Goal: Information Seeking & Learning: Learn about a topic

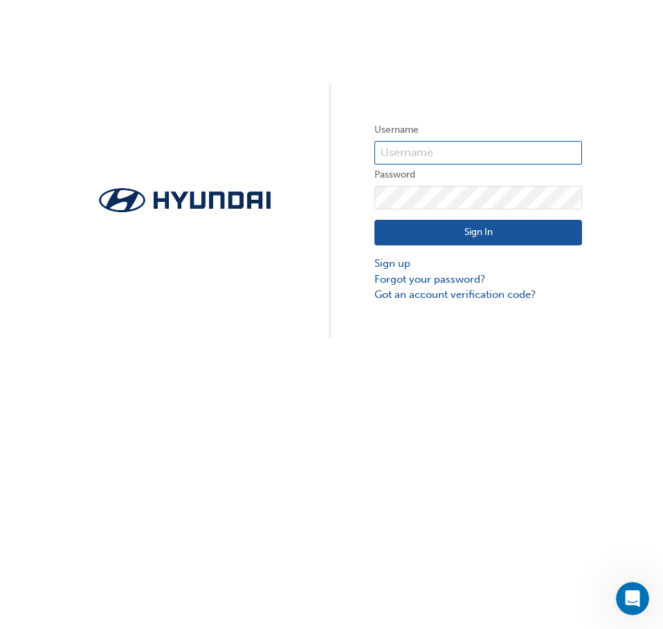
click at [409, 152] on input "text" at bounding box center [477, 153] width 207 height 24
paste input "36285"
type input "36285"
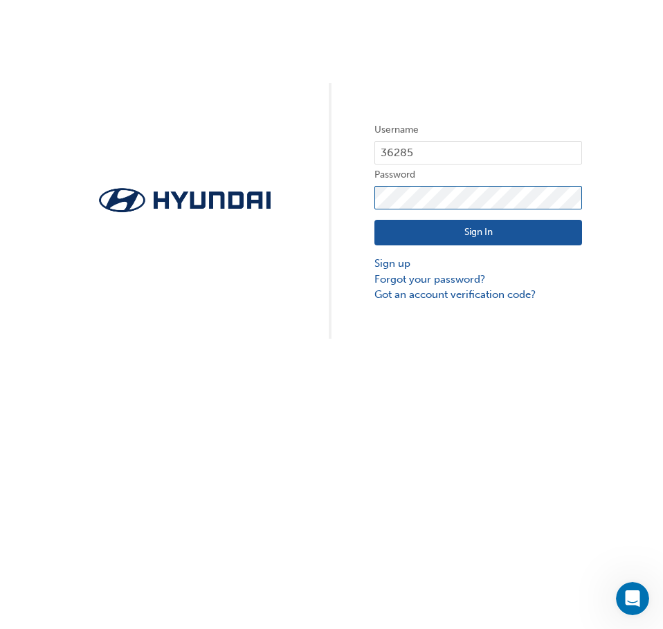
click button "Sign In" at bounding box center [477, 233] width 207 height 26
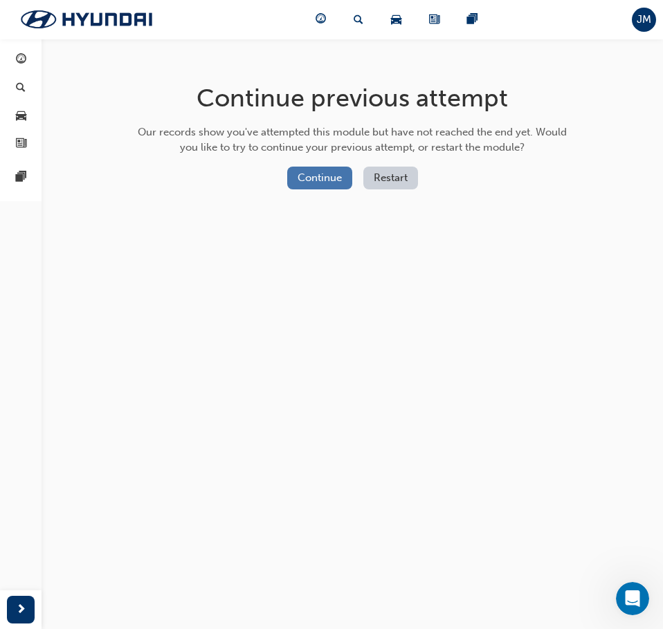
click at [327, 178] on button "Continue" at bounding box center [319, 178] width 65 height 23
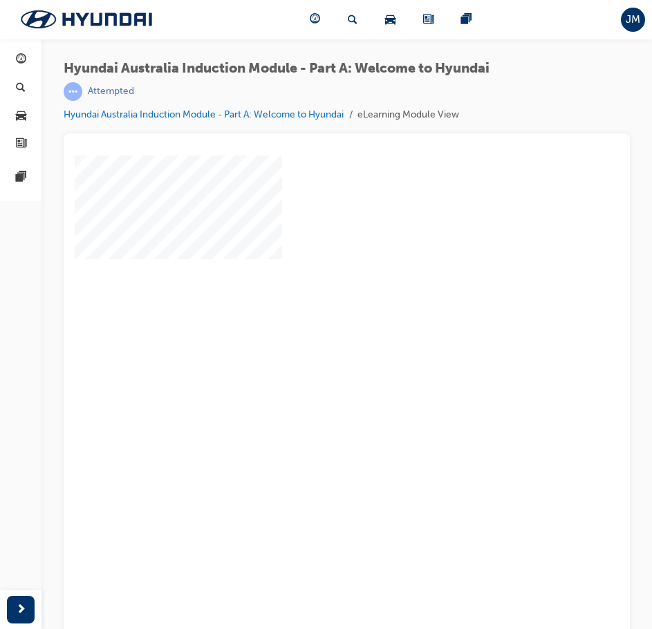
click at [307, 360] on div "play" at bounding box center [307, 360] width 0 height 0
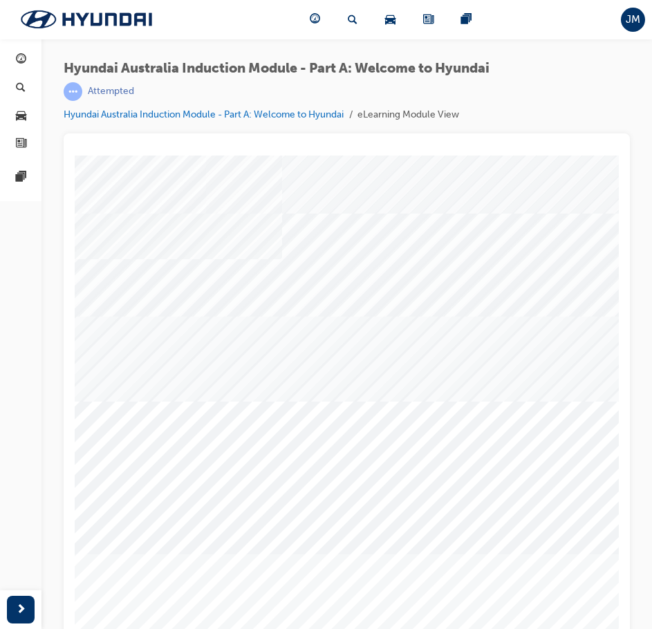
click at [638, 22] on span "JM" at bounding box center [633, 20] width 15 height 16
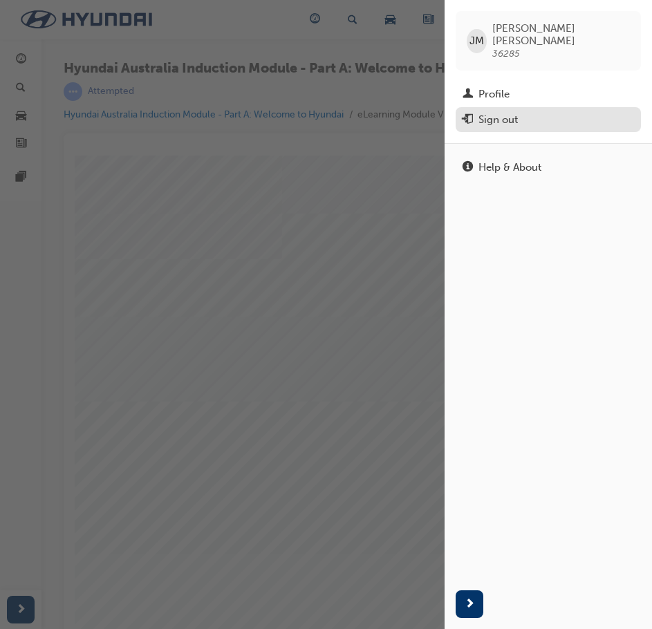
click at [505, 112] on div "Sign out" at bounding box center [498, 120] width 39 height 16
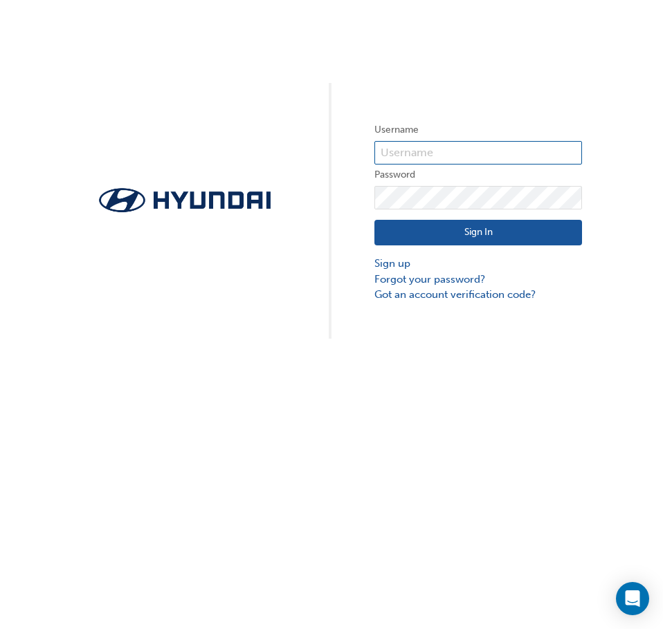
click at [424, 154] on input "text" at bounding box center [477, 153] width 207 height 24
paste input "36285"
type input "36285"
click at [394, 228] on button "Sign In" at bounding box center [477, 233] width 207 height 26
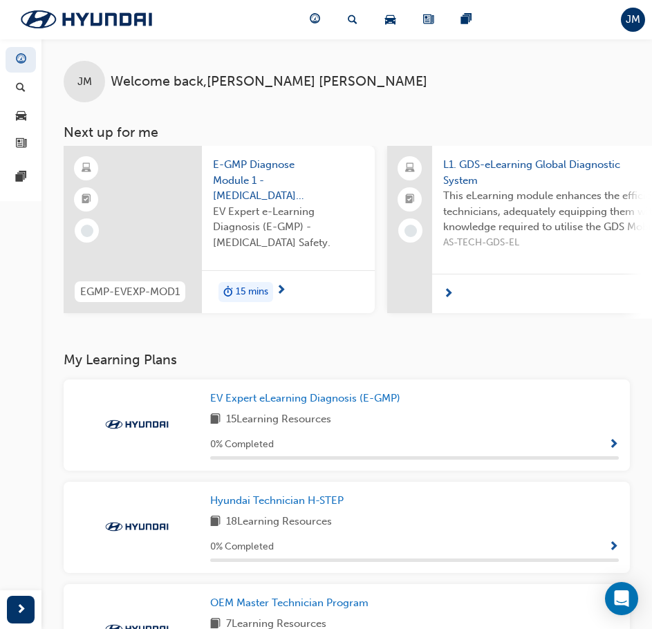
click at [631, 23] on span "JM" at bounding box center [633, 20] width 15 height 16
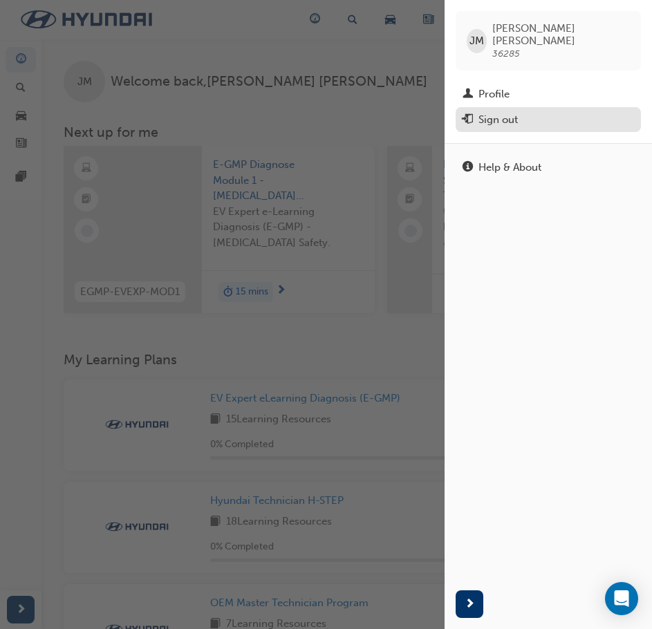
click at [497, 112] on div "Sign out" at bounding box center [498, 120] width 39 height 16
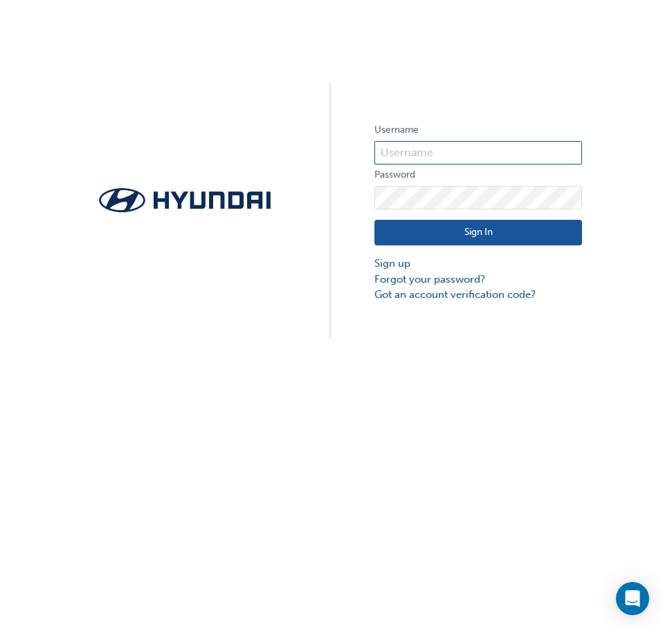
click at [409, 153] on input "text" at bounding box center [477, 153] width 207 height 24
paste input "35438"
type input "35438"
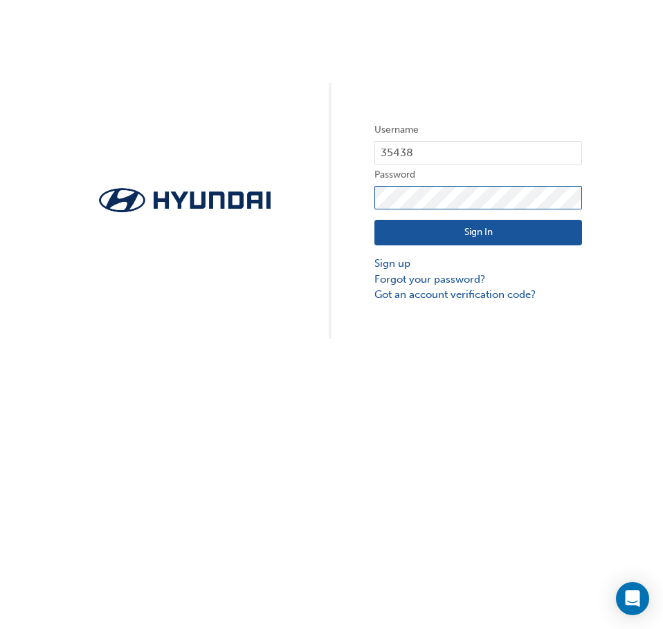
click button "Sign In" at bounding box center [477, 233] width 207 height 26
